Goal: Information Seeking & Learning: Check status

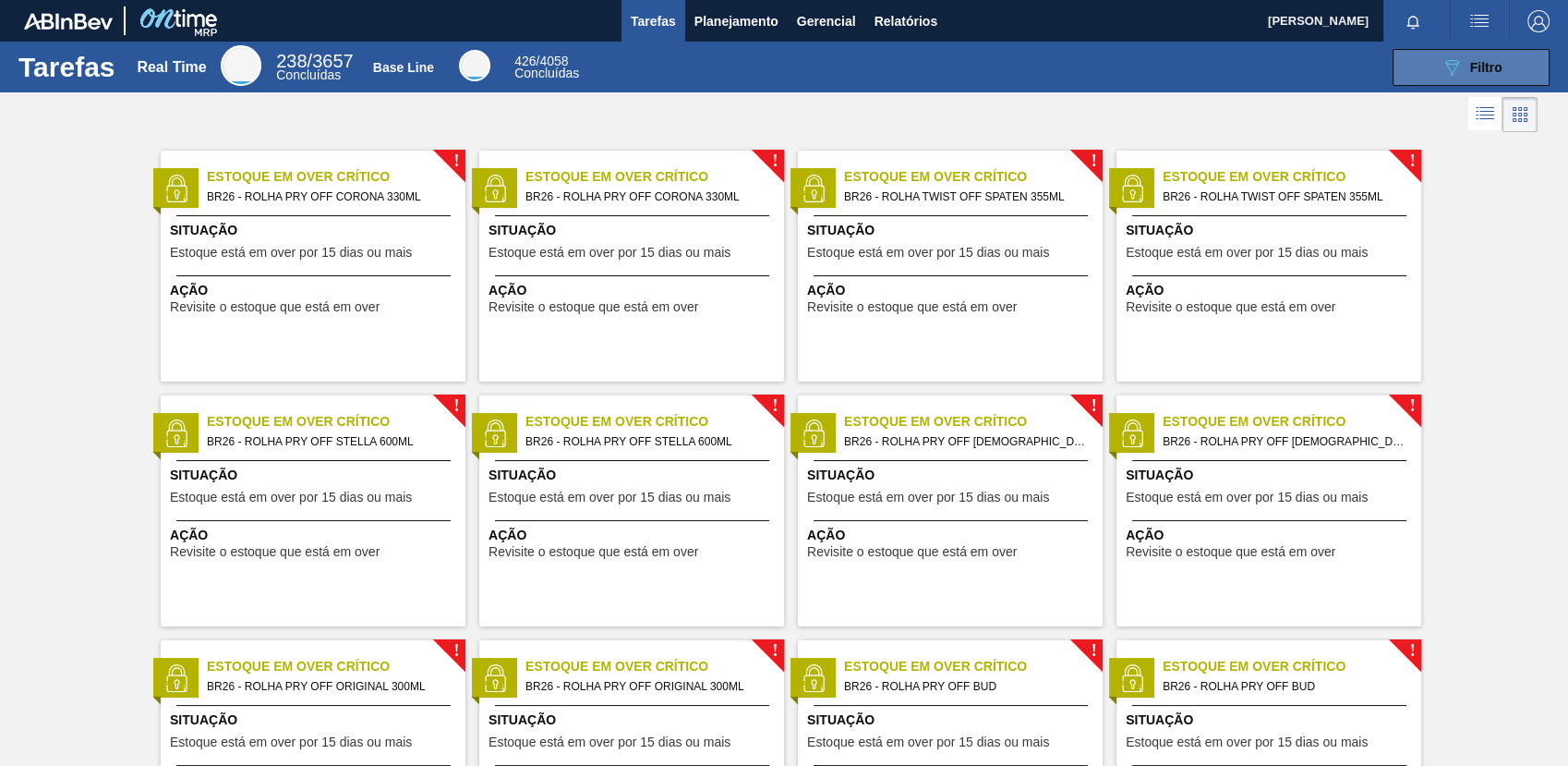
click at [1458, 65] on icon "089F7B8B-B2A5-4AFE-B5C0-19BA573D28AC" at bounding box center [1451, 67] width 22 height 22
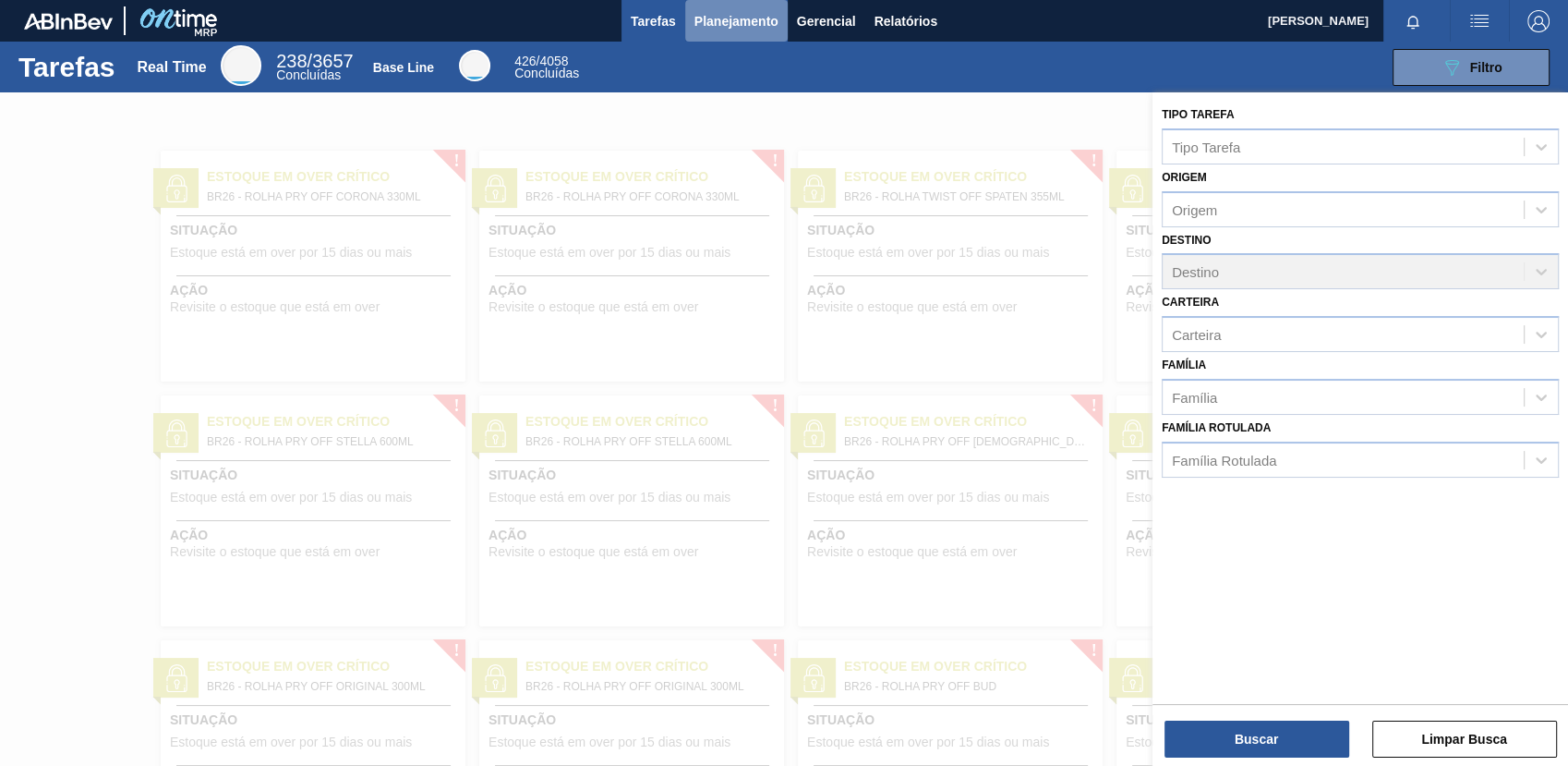
click at [726, 28] on button "Planejamento" at bounding box center [736, 20] width 102 height 41
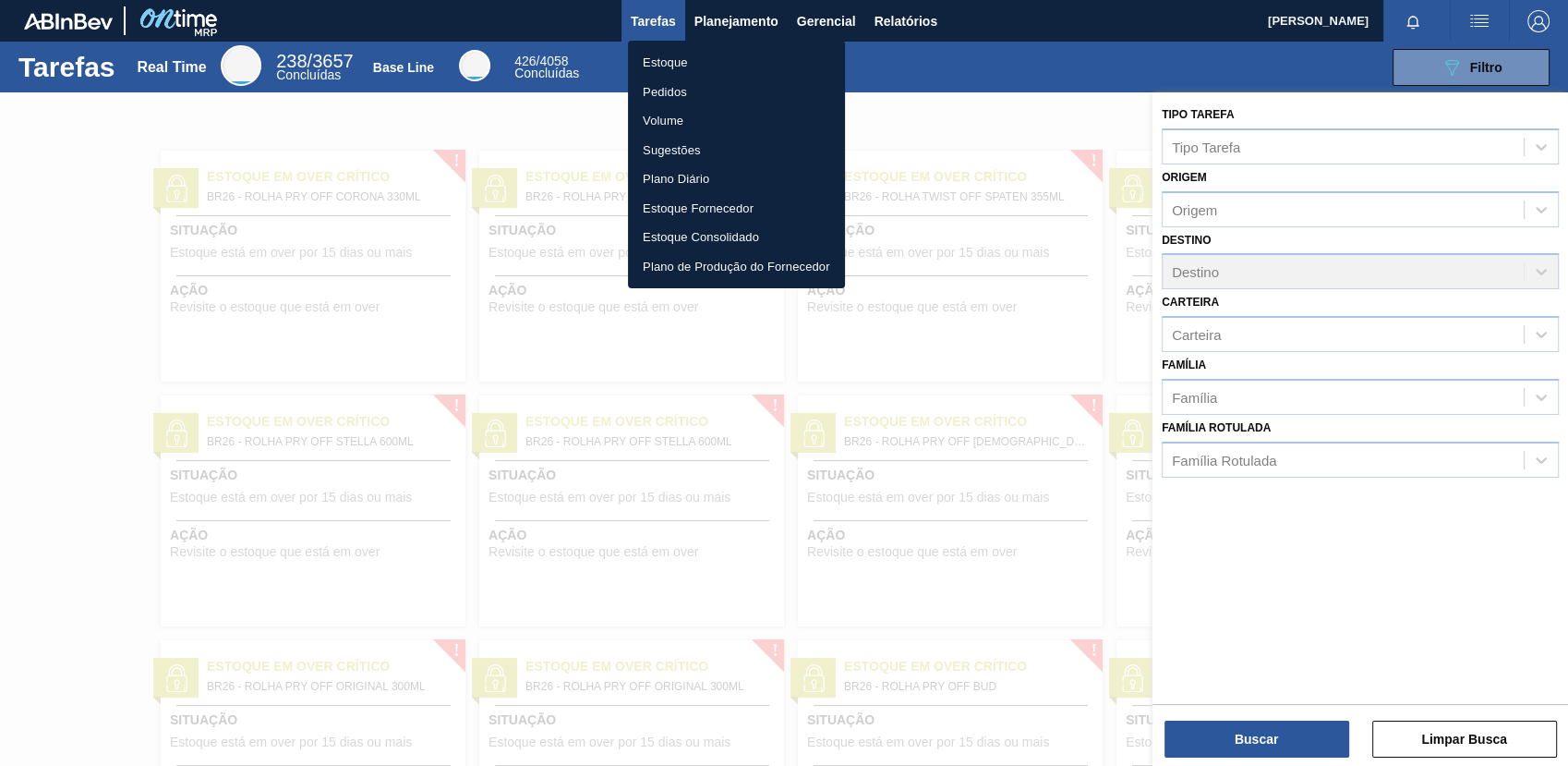
click at [704, 63] on li "Estoque" at bounding box center [736, 62] width 217 height 30
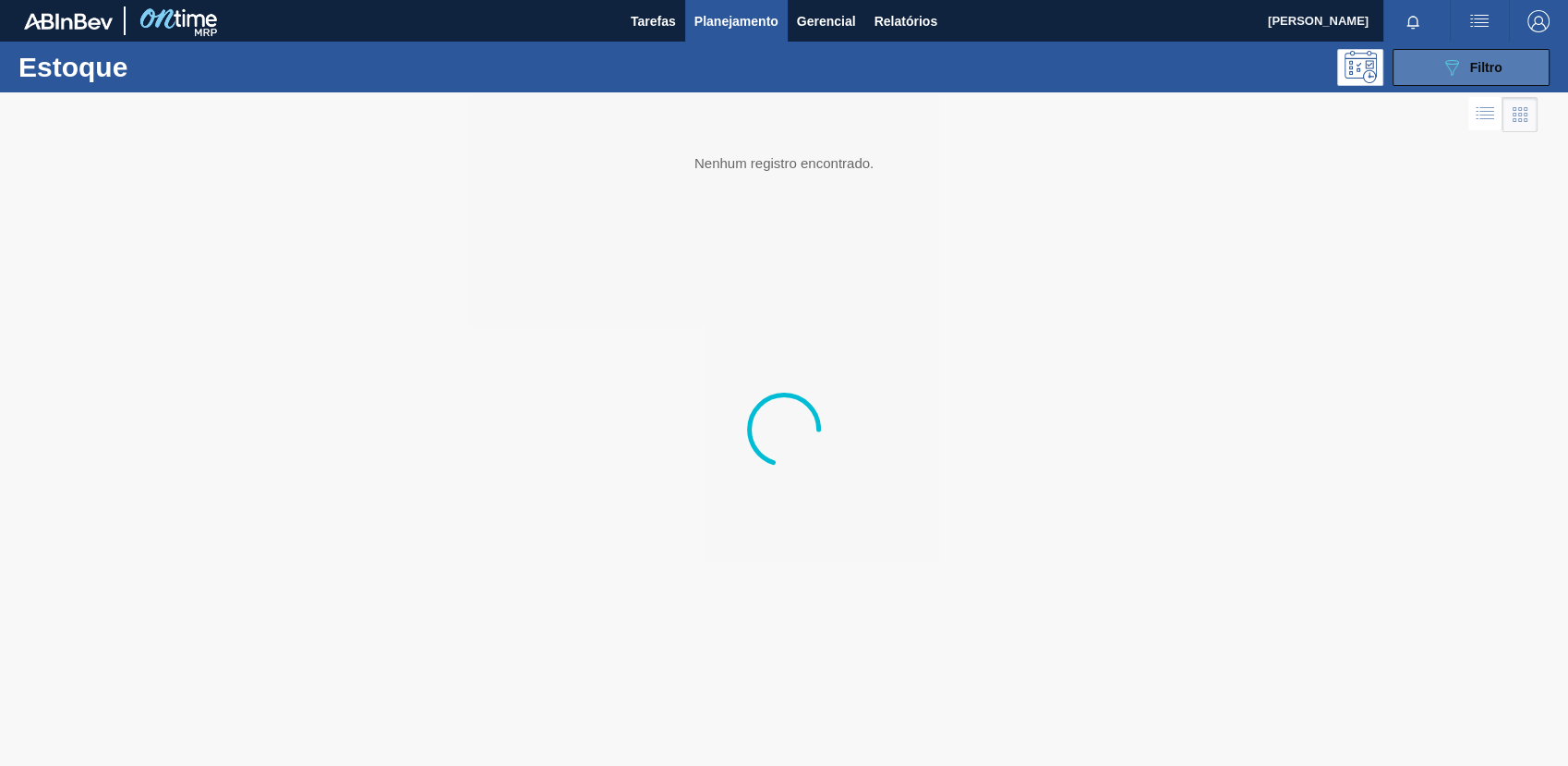
click at [1474, 78] on button "089F7B8B-B2A5-4AFE-B5C0-19BA573D28AC Filtro" at bounding box center [1471, 67] width 157 height 37
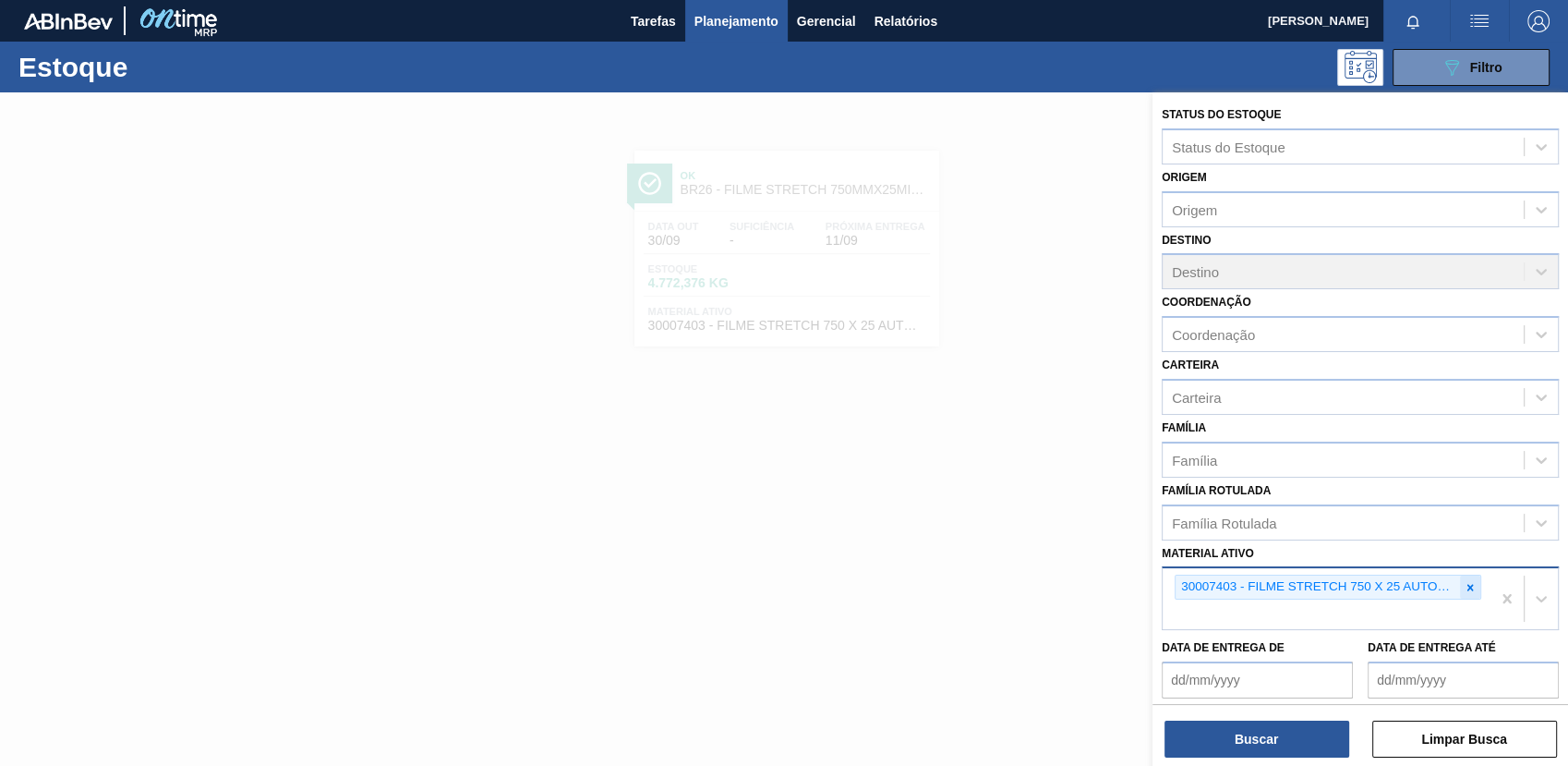
click at [1470, 588] on icon at bounding box center [1470, 587] width 7 height 7
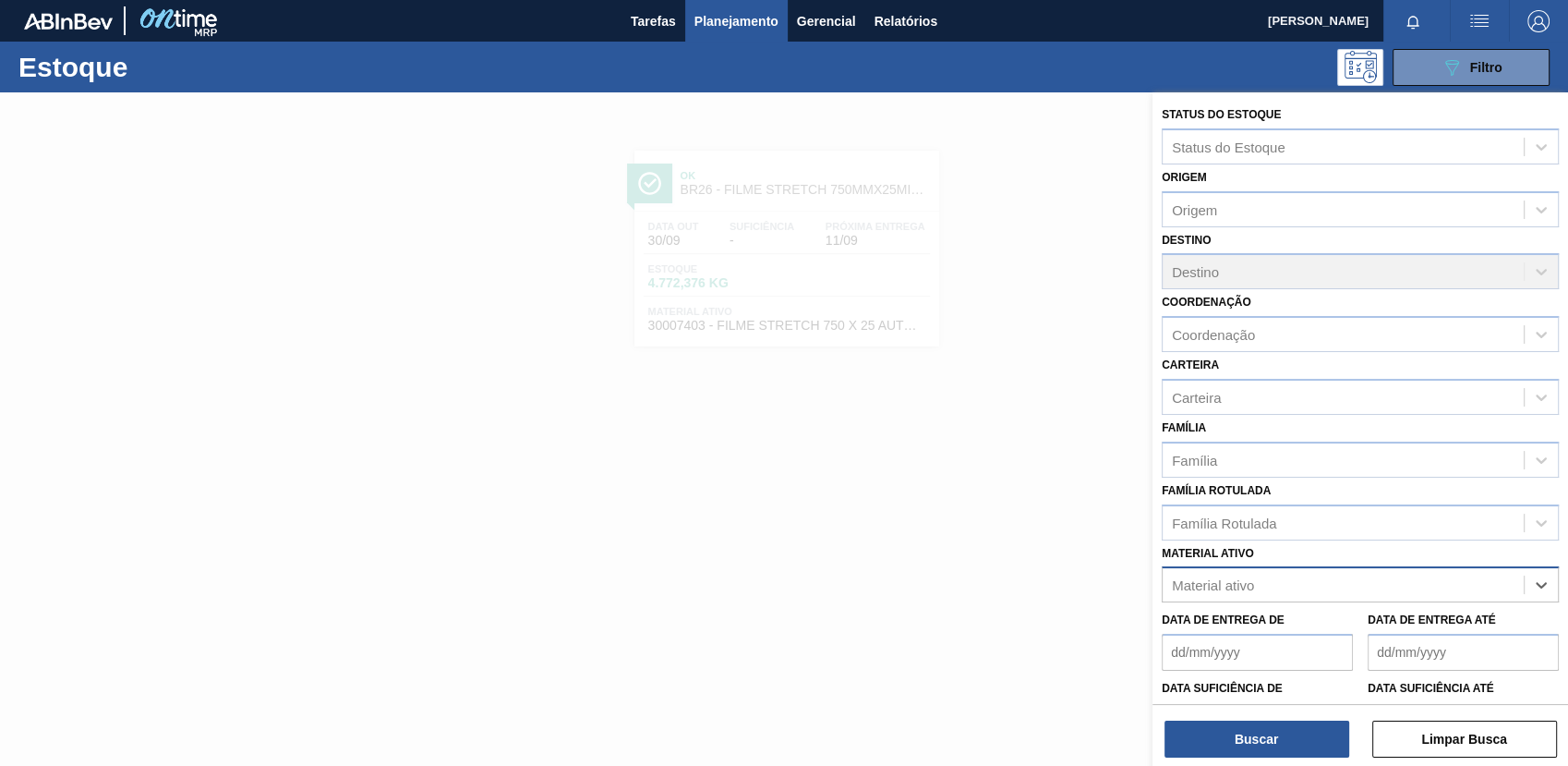
paste ativo "30012577"
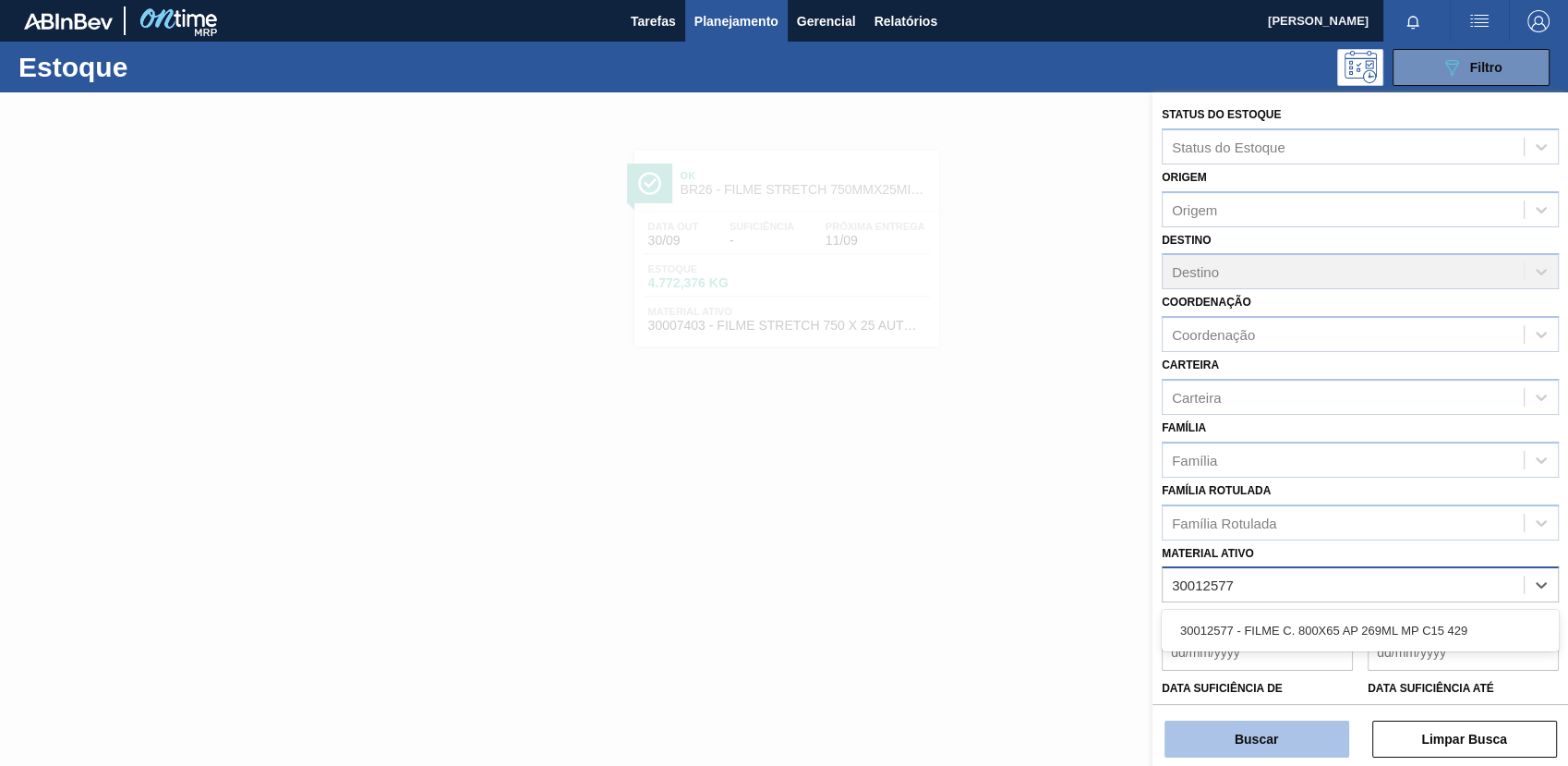
type ativo "30012577"
click at [1302, 732] on button "Buscar" at bounding box center [1256, 738] width 185 height 37
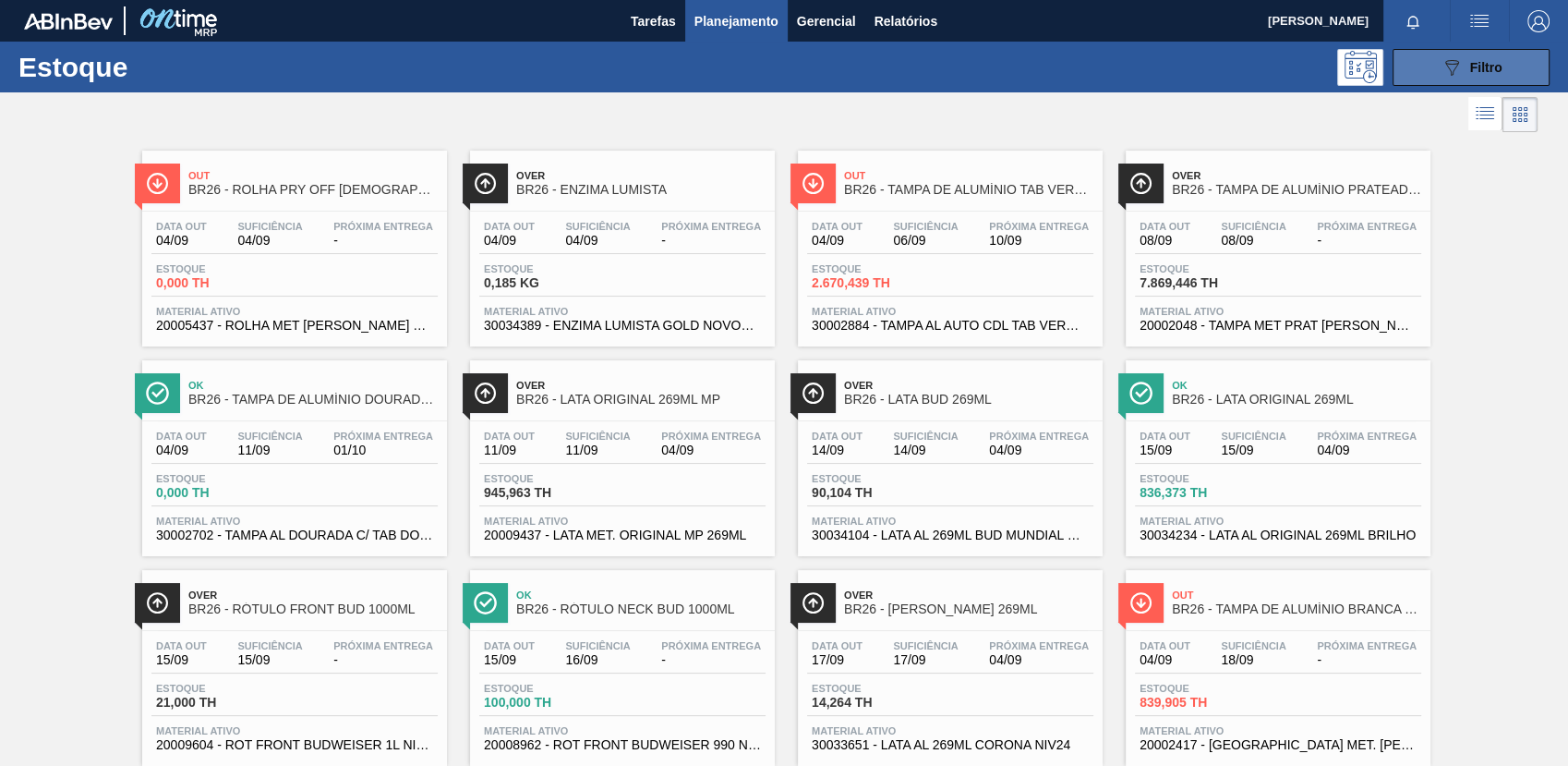
click at [1430, 84] on button "089F7B8B-B2A5-4AFE-B5C0-19BA573D28AC Filtro" at bounding box center [1471, 67] width 157 height 37
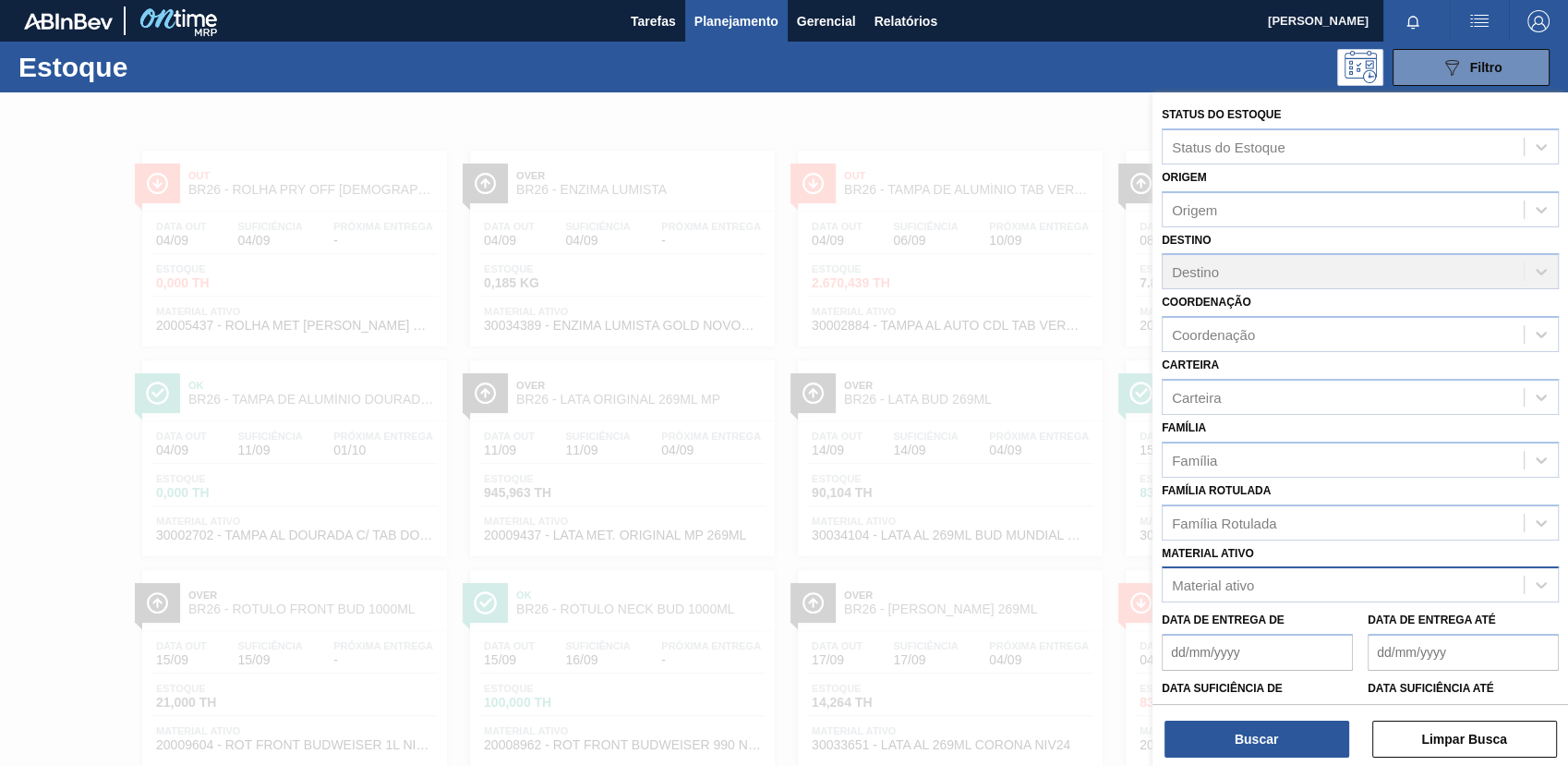
click at [1286, 588] on div "Material ativo" at bounding box center [1342, 585] width 361 height 27
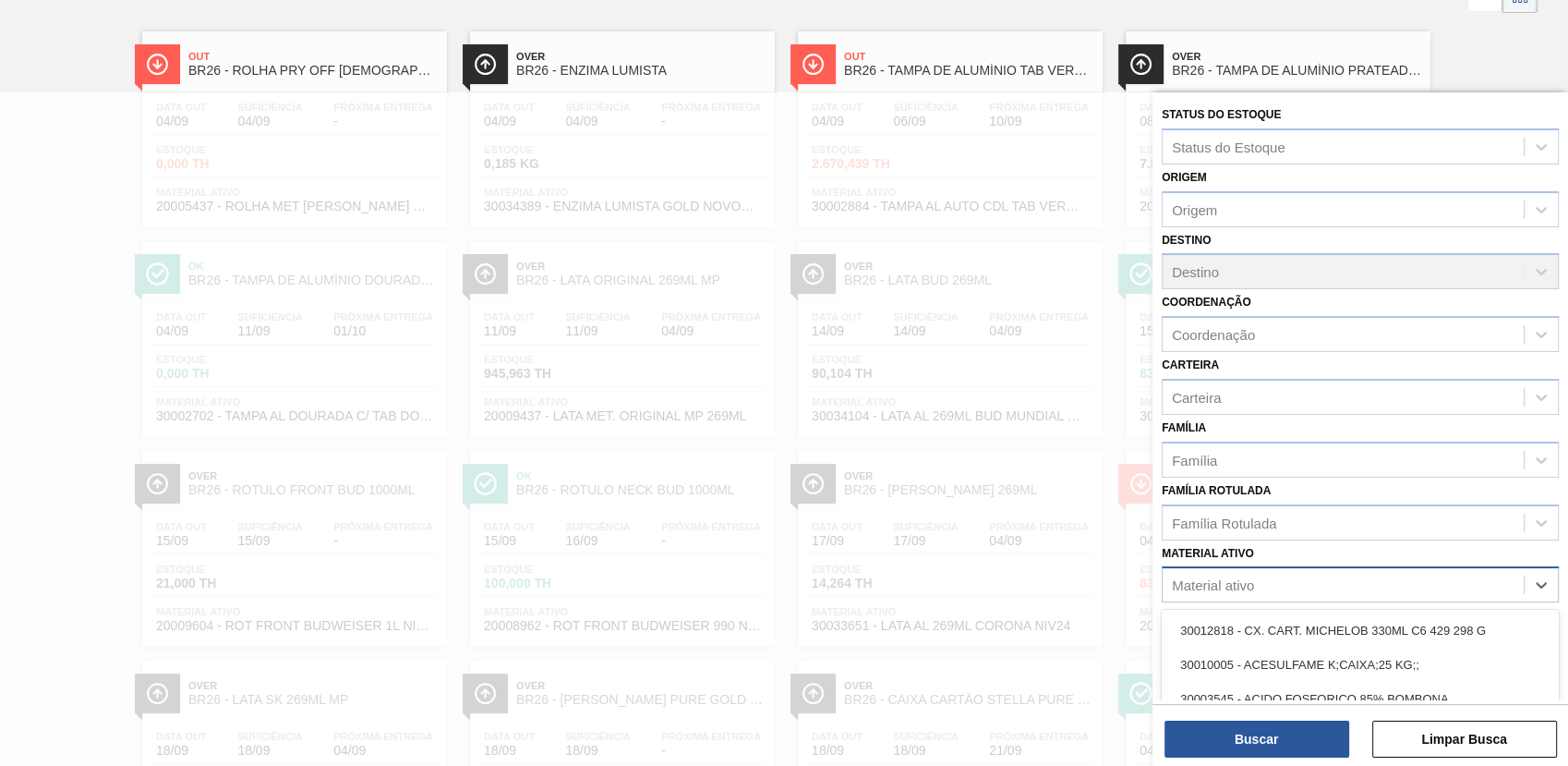
scroll to position [125, 0]
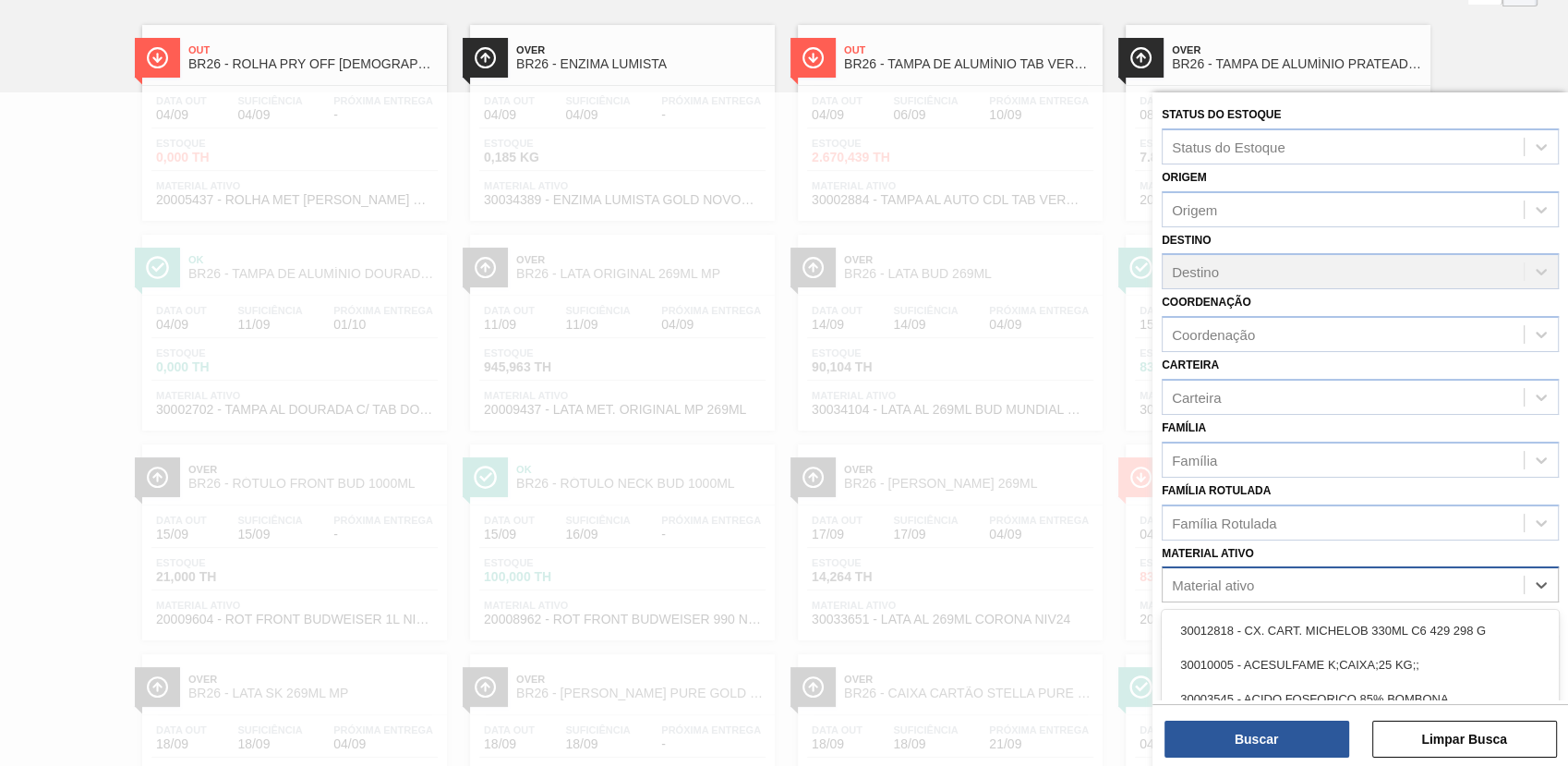
paste ativo "30012577"
type ativo "30012577"
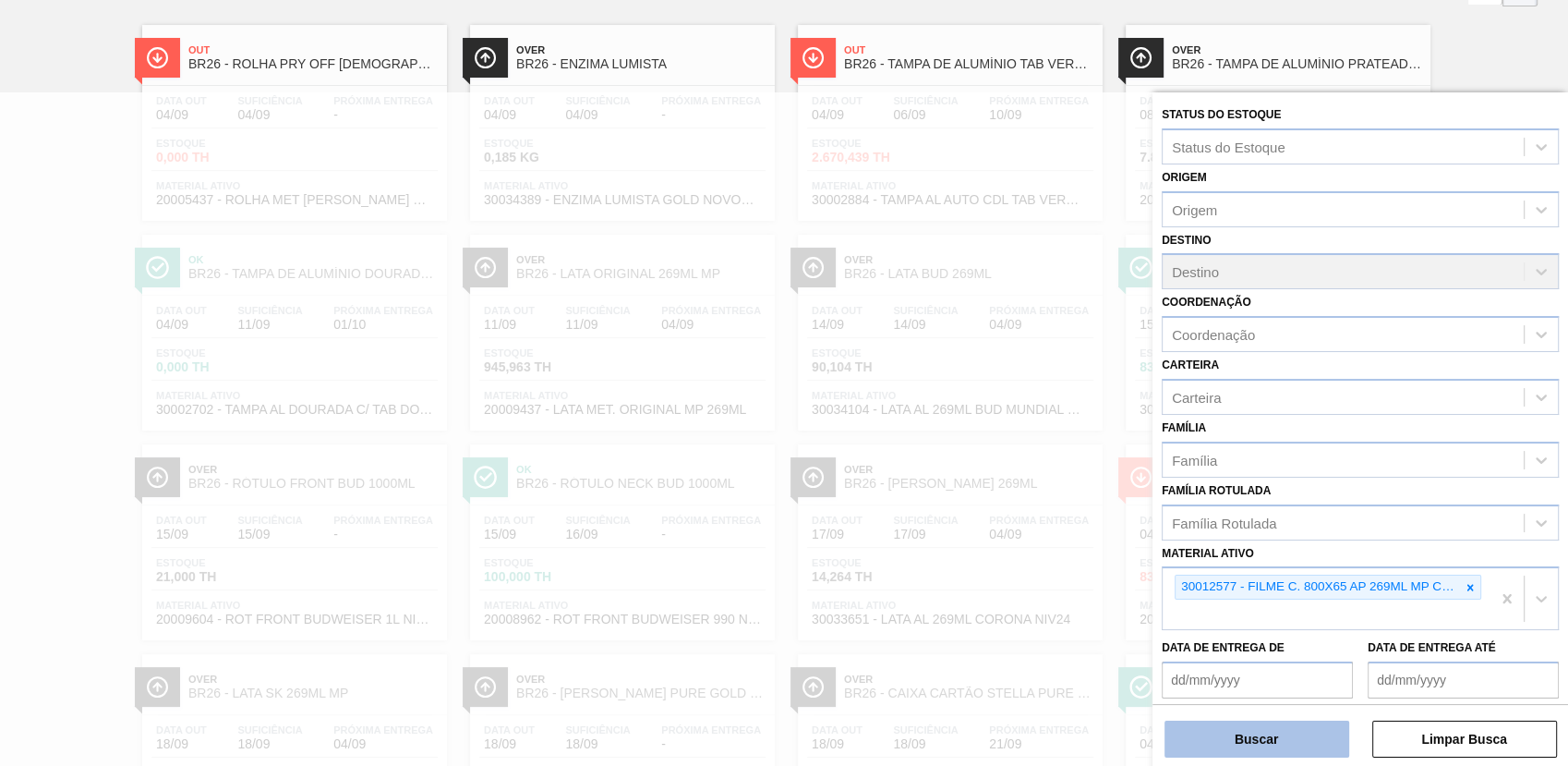
click at [1301, 746] on button "Buscar" at bounding box center [1256, 738] width 185 height 37
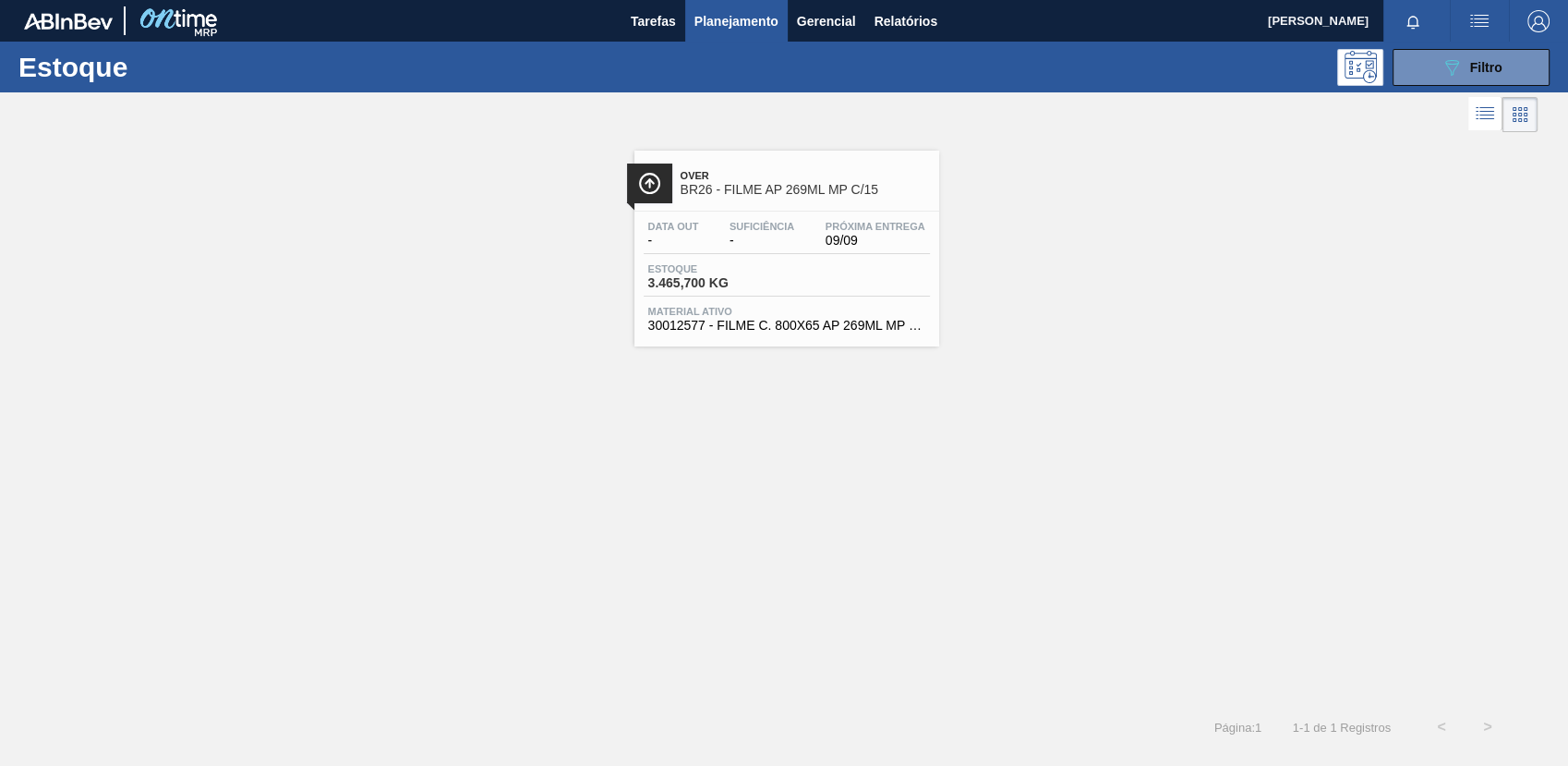
click at [818, 314] on span "Material ativo" at bounding box center [786, 311] width 277 height 11
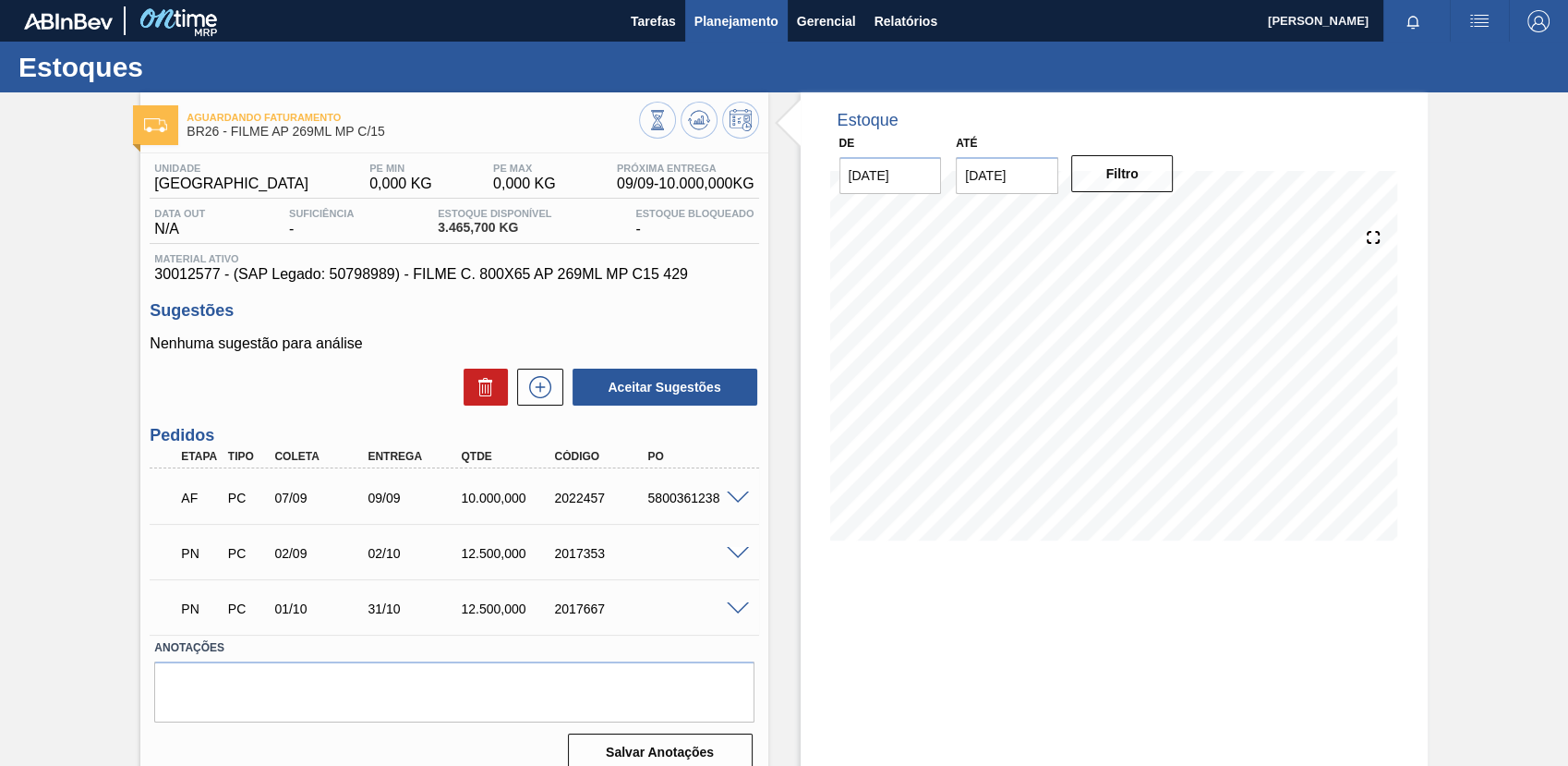
click at [750, 11] on span "Planejamento" at bounding box center [736, 21] width 84 height 22
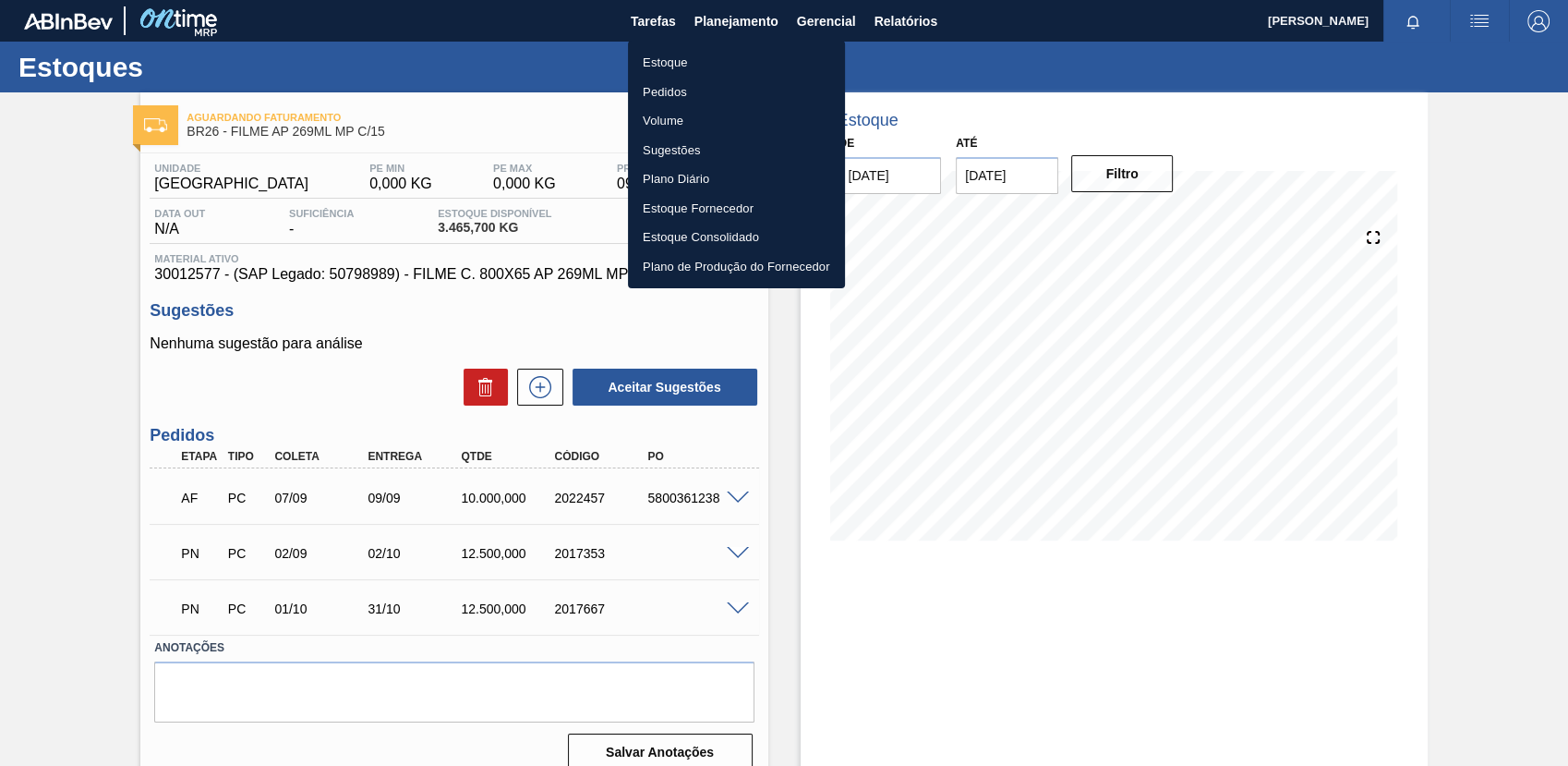
click at [769, 76] on li "Estoque" at bounding box center [736, 62] width 217 height 30
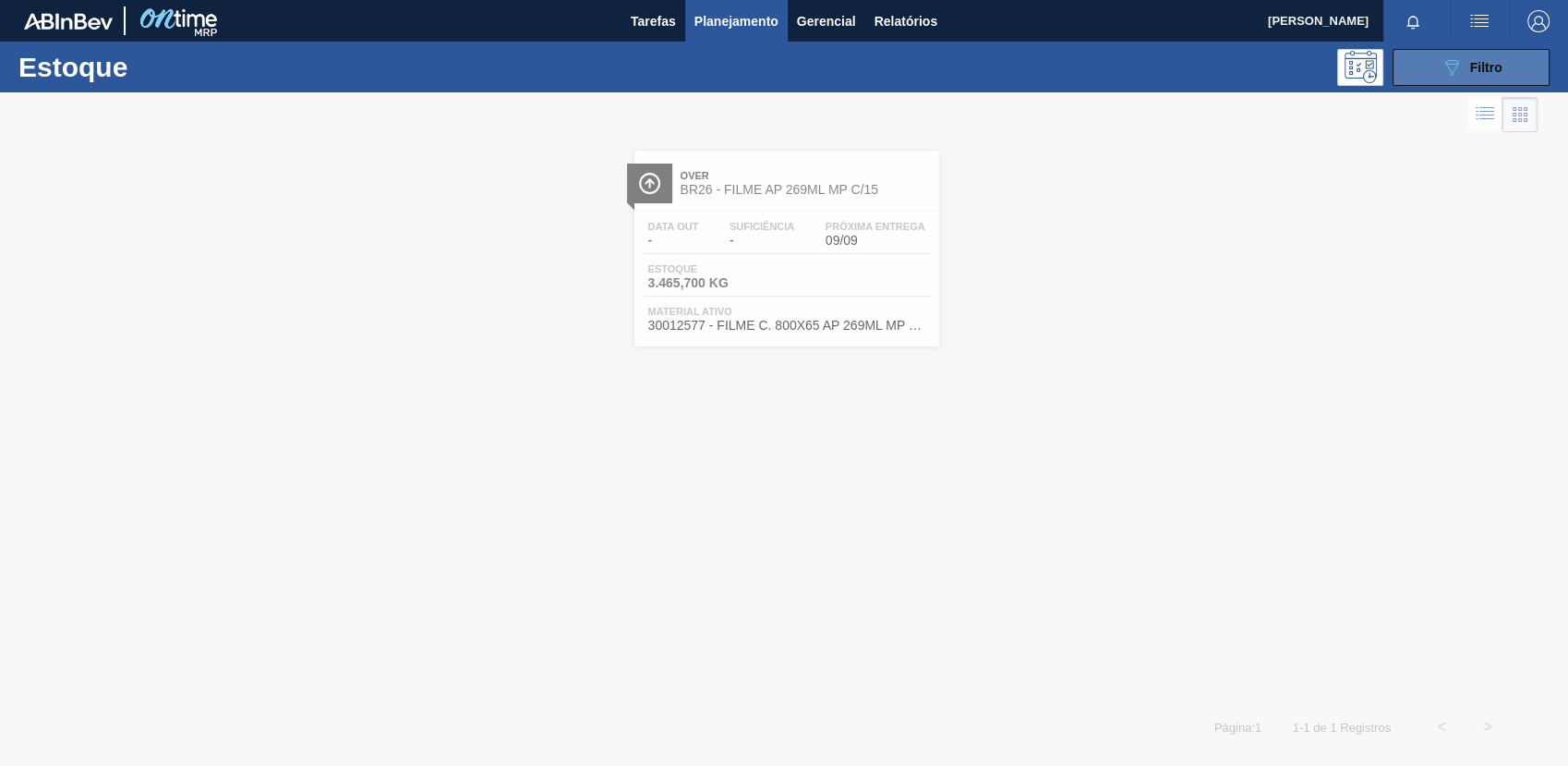
click at [1519, 82] on button "089F7B8B-B2A5-4AFE-B5C0-19BA573D28AC Filtro" at bounding box center [1471, 67] width 157 height 37
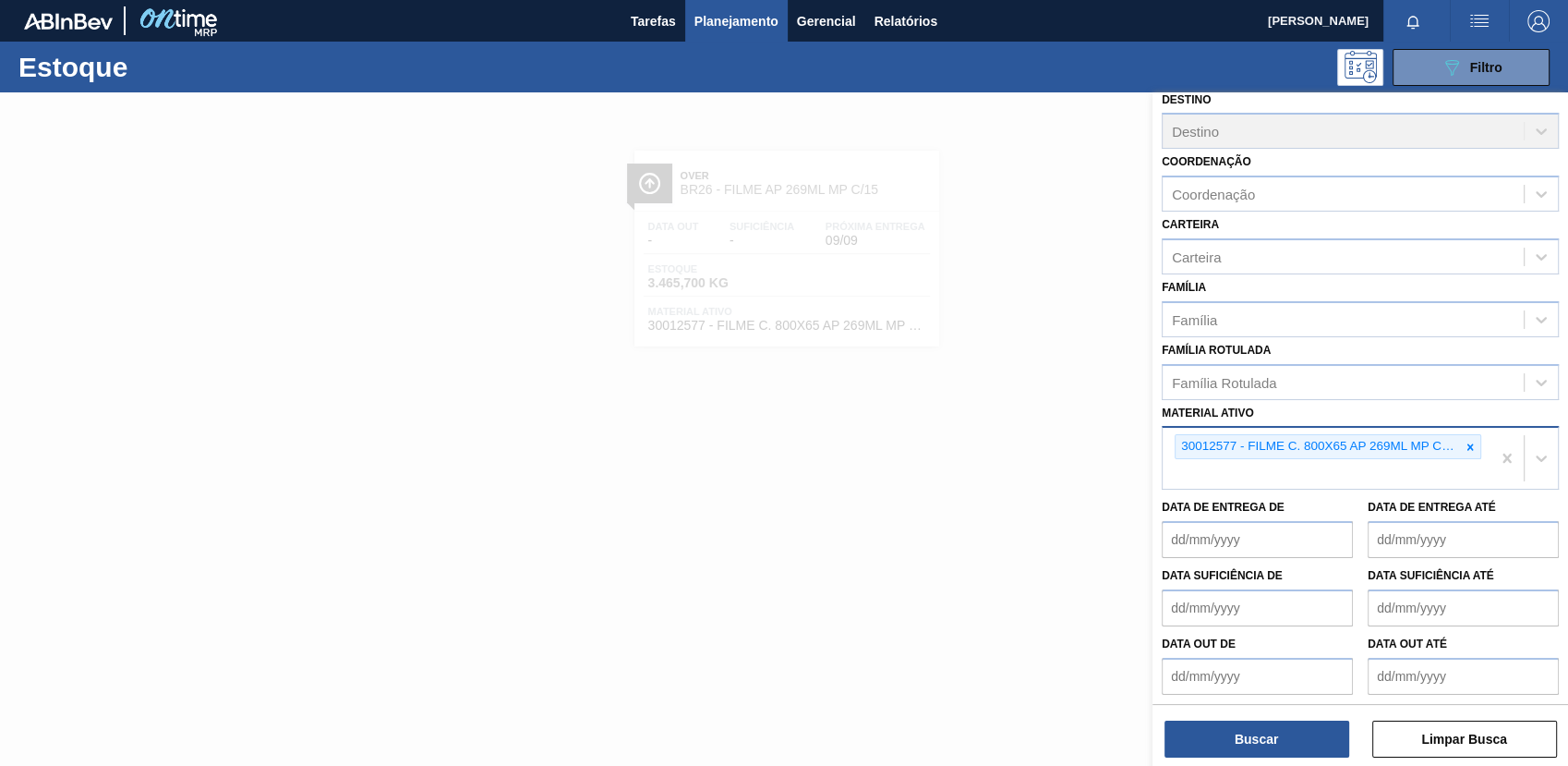
click at [1468, 453] on div at bounding box center [1469, 446] width 20 height 23
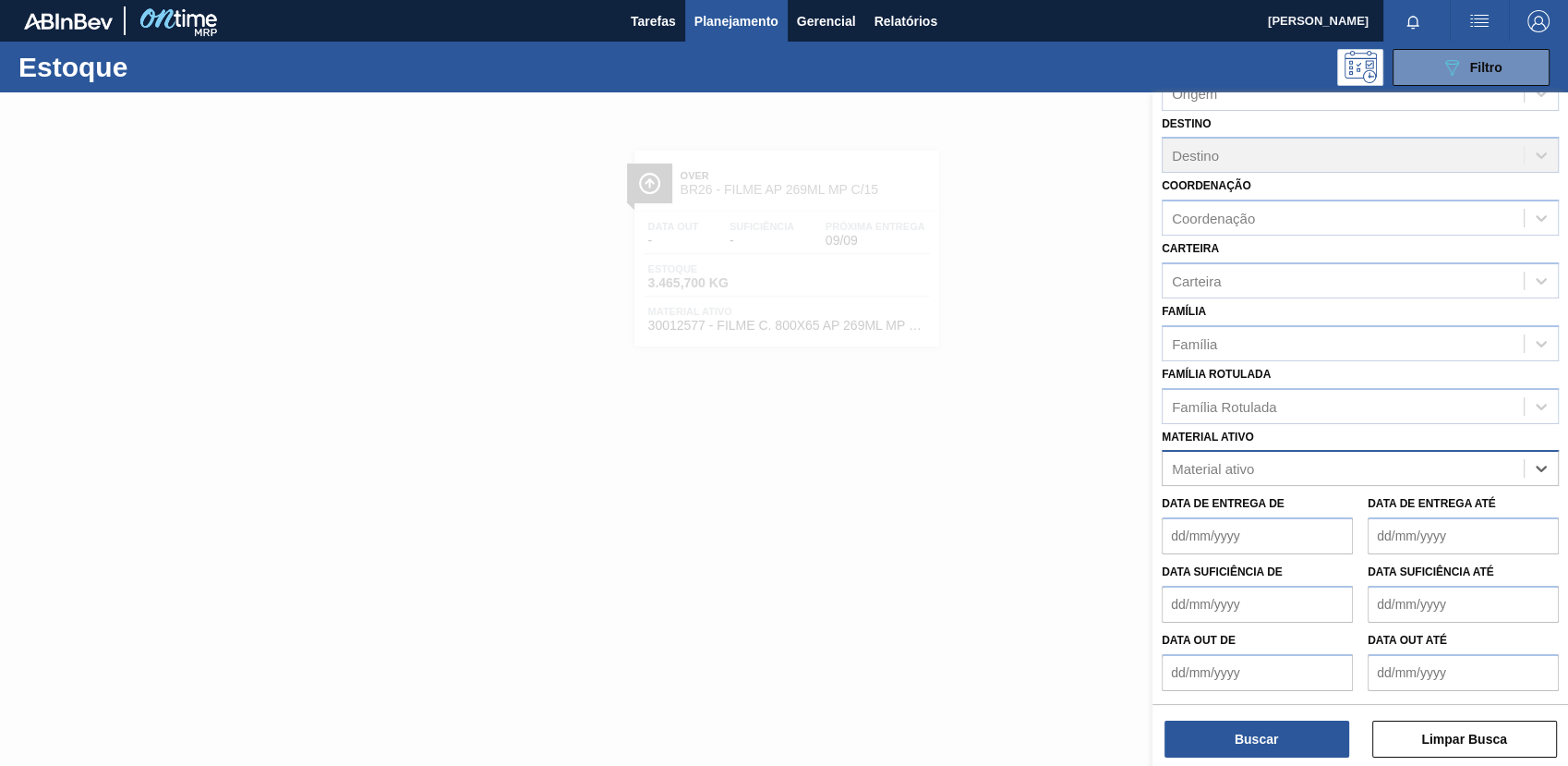
scroll to position [113, 0]
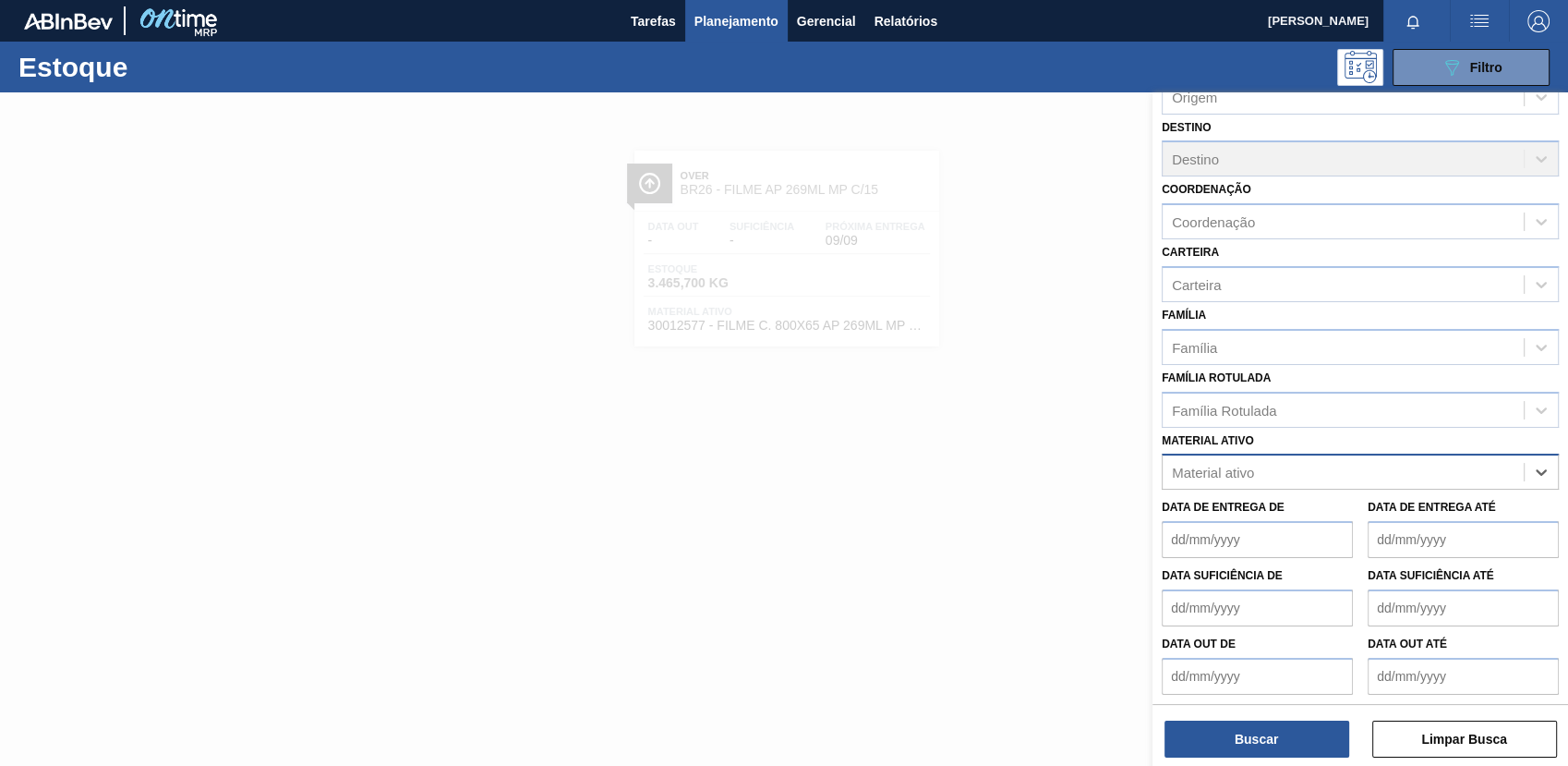
paste ativo "20008963"
type ativo "20008963"
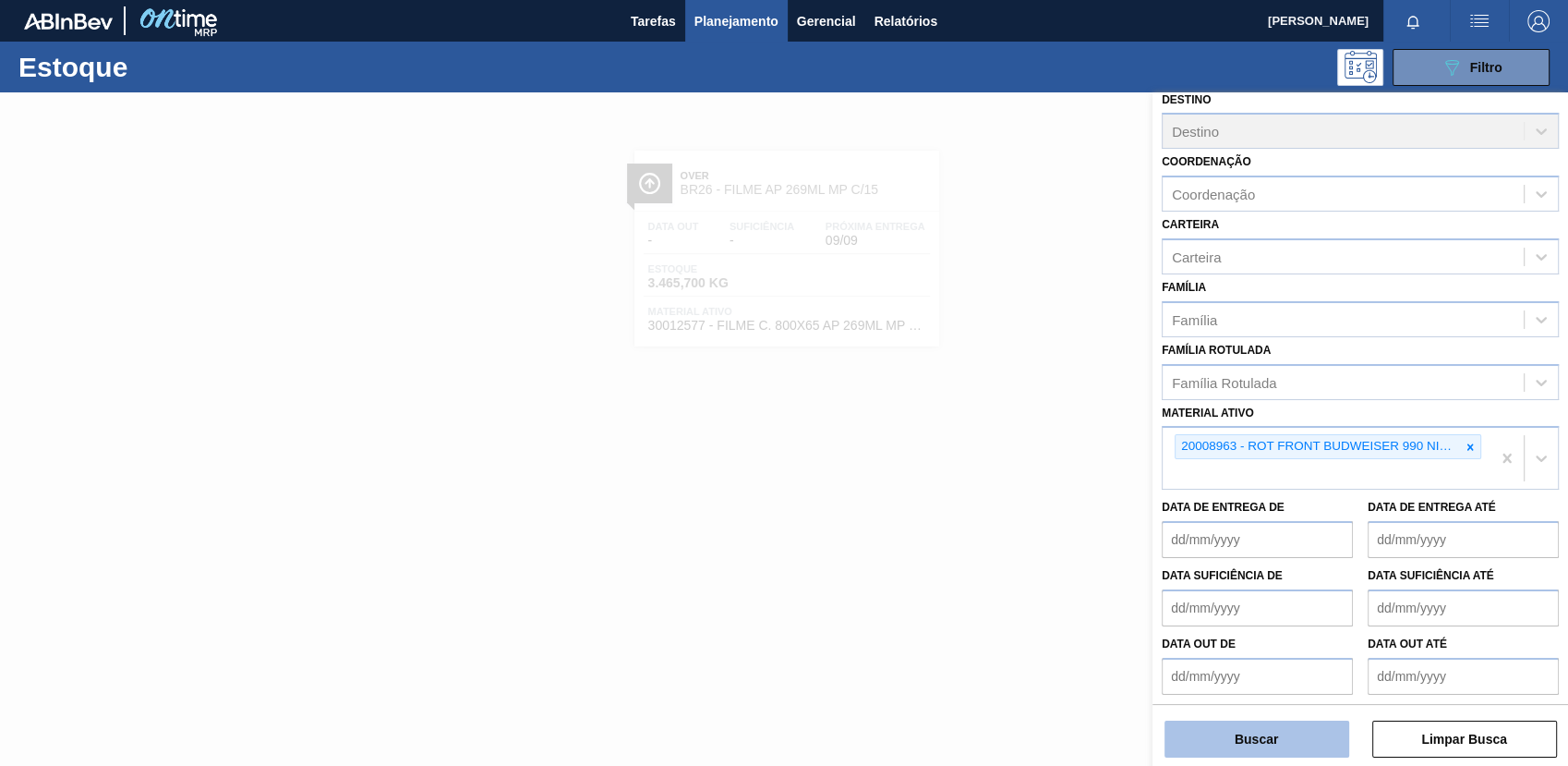
drag, startPoint x: 1279, startPoint y: 755, endPoint x: 1268, endPoint y: 741, distance: 17.8
click at [1268, 741] on button "Buscar" at bounding box center [1256, 738] width 185 height 37
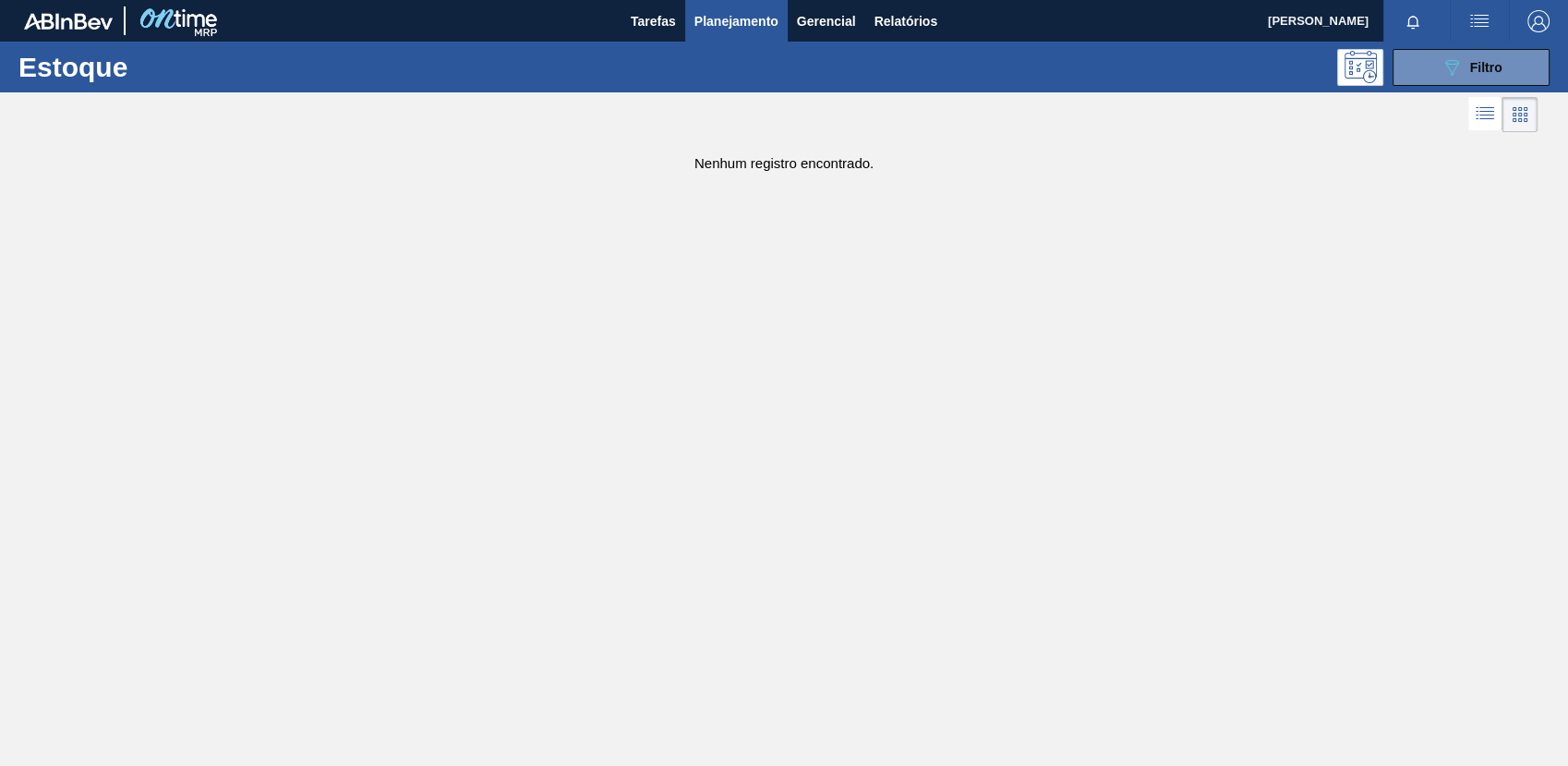
click at [1268, 741] on div at bounding box center [784, 475] width 1568 height 766
